Goal: Task Accomplishment & Management: Use online tool/utility

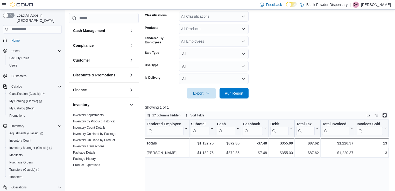
scroll to position [228, 0]
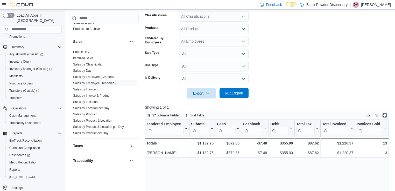
click at [231, 92] on span "Run Report" at bounding box center [234, 92] width 19 height 5
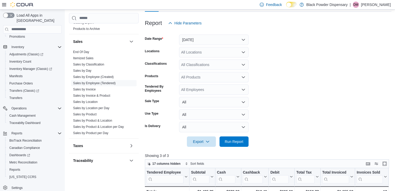
scroll to position [145, 0]
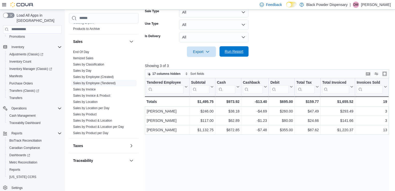
click at [230, 54] on span "Run Report" at bounding box center [234, 51] width 19 height 5
click at [243, 49] on span "Run Report" at bounding box center [234, 51] width 23 height 10
click at [242, 48] on span "Run Report" at bounding box center [234, 51] width 23 height 10
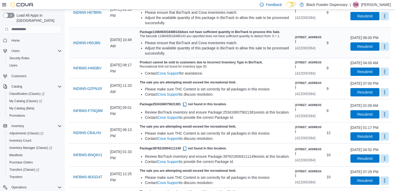
scroll to position [104, 0]
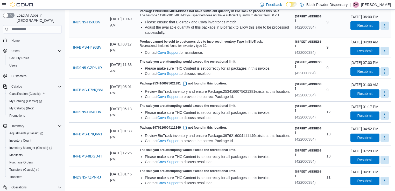
click at [366, 30] on span "Resubmit" at bounding box center [365, 25] width 23 height 8
click at [359, 53] on span "Resubmit" at bounding box center [364, 50] width 15 height 5
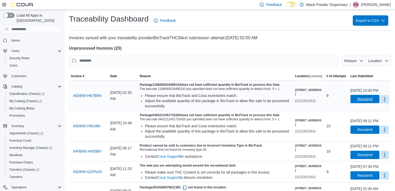
click at [365, 101] on span "Resubmit" at bounding box center [364, 98] width 15 height 5
click at [357, 132] on span "Resubmit" at bounding box center [364, 129] width 15 height 5
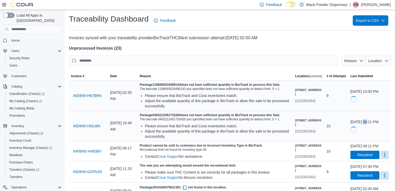
click at [356, 133] on div "August 12, 2025 at 09:11 PM" at bounding box center [370, 125] width 38 height 13
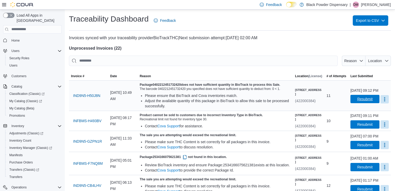
click at [357, 101] on span "Resubmit" at bounding box center [364, 98] width 15 height 5
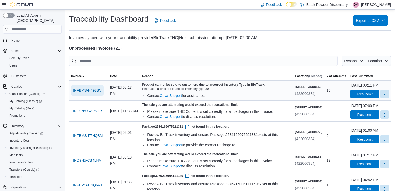
click at [83, 91] on span "INFBMS-H493BV" at bounding box center [87, 90] width 29 height 5
click at [357, 95] on span "Resubmit" at bounding box center [364, 93] width 15 height 5
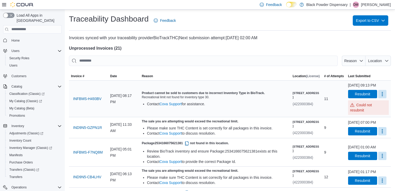
scroll to position [21, 0]
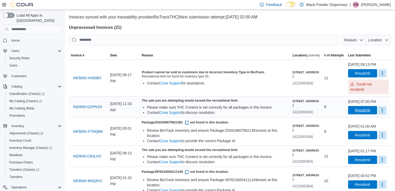
click at [364, 107] on span "Resubmit" at bounding box center [362, 109] width 15 height 5
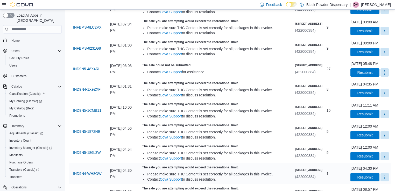
scroll to position [281, 0]
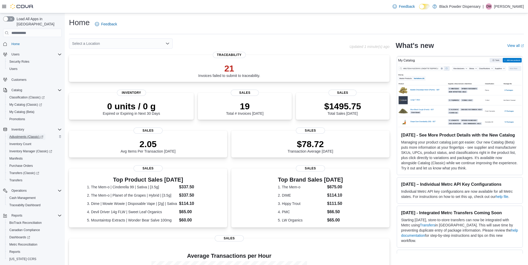
click at [24, 135] on span "Adjustments (Classic)" at bounding box center [26, 137] width 34 height 4
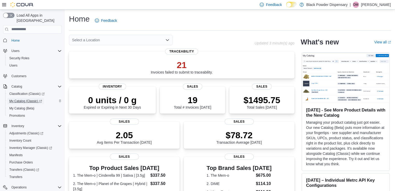
click at [19, 98] on span "My Catalog (Classic)" at bounding box center [25, 101] width 33 height 6
click at [197, 61] on p "22" at bounding box center [182, 64] width 62 height 10
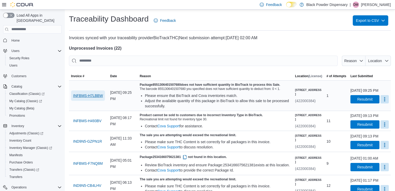
click at [86, 98] on span "INFBMS-H7LBBW" at bounding box center [88, 95] width 30 height 5
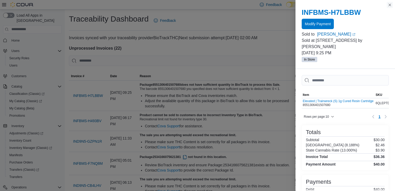
click at [388, 4] on button "Close this dialog" at bounding box center [390, 5] width 6 height 6
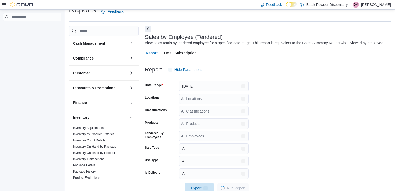
scroll to position [12, 0]
